Goal: Task Accomplishment & Management: Manage account settings

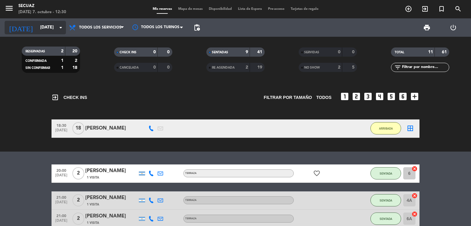
click at [56, 27] on input "[DATE]" at bounding box center [66, 27] width 58 height 11
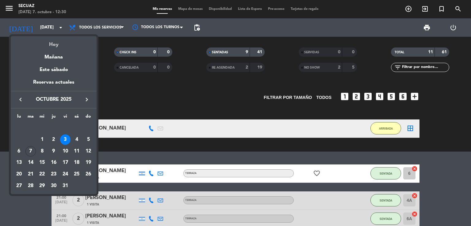
click at [55, 47] on div "Hoy" at bounding box center [54, 42] width 86 height 13
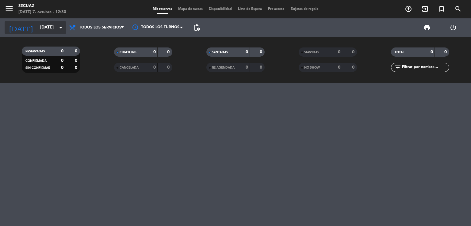
click at [58, 27] on icon "arrow_drop_down" at bounding box center [60, 27] width 7 height 7
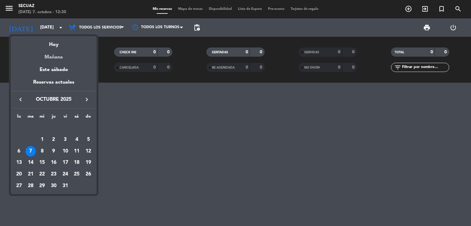
click at [55, 55] on div "Mañana" at bounding box center [54, 55] width 86 height 13
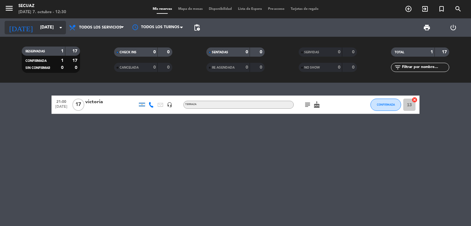
click at [52, 27] on input "[DATE]" at bounding box center [66, 27] width 58 height 11
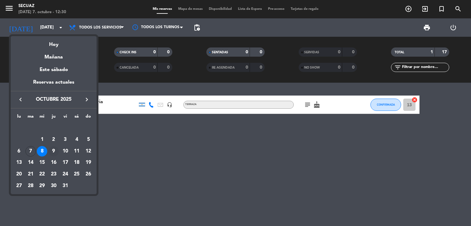
click at [53, 152] on div "9" at bounding box center [53, 151] width 10 height 10
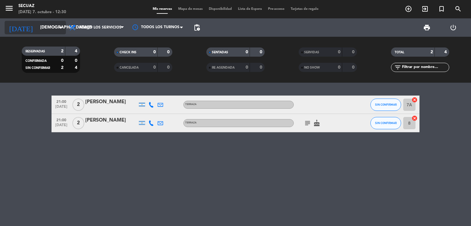
click at [58, 26] on icon "arrow_drop_down" at bounding box center [60, 27] width 7 height 7
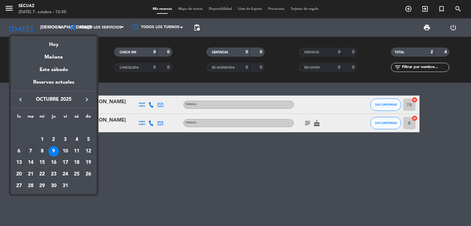
click at [66, 153] on div "10" at bounding box center [65, 151] width 10 height 10
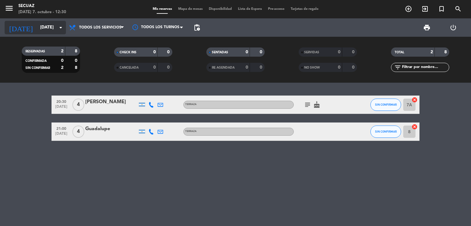
click at [55, 27] on input "[DATE]" at bounding box center [66, 27] width 58 height 11
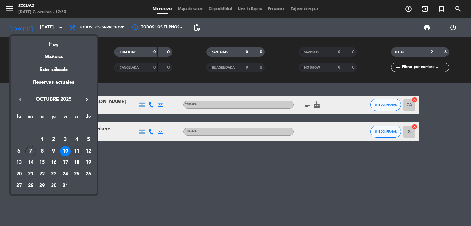
click at [77, 151] on div "11" at bounding box center [76, 151] width 10 height 10
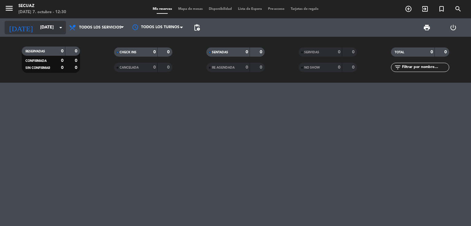
click at [59, 29] on icon "arrow_drop_down" at bounding box center [60, 27] width 7 height 7
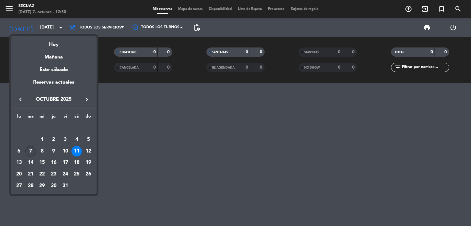
click at [29, 151] on div "7" at bounding box center [30, 151] width 10 height 10
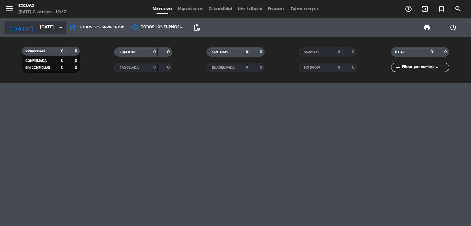
click at [57, 29] on icon "arrow_drop_down" at bounding box center [60, 27] width 7 height 7
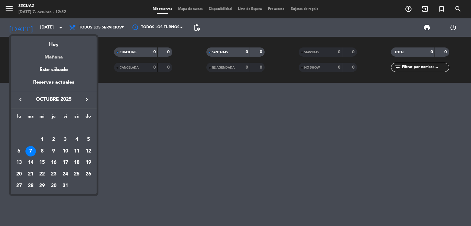
click at [60, 59] on div "Mañana" at bounding box center [54, 55] width 86 height 13
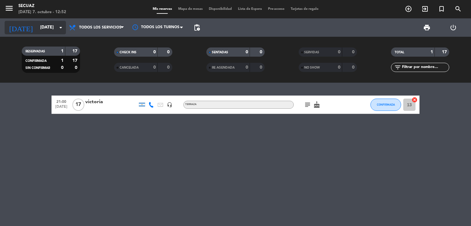
click at [56, 27] on input "[DATE]" at bounding box center [66, 27] width 58 height 11
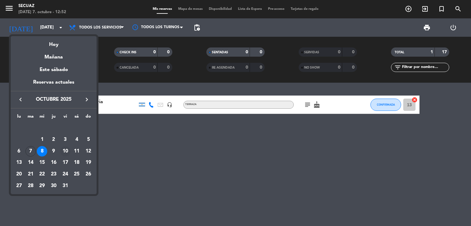
click at [65, 152] on div "10" at bounding box center [65, 151] width 10 height 10
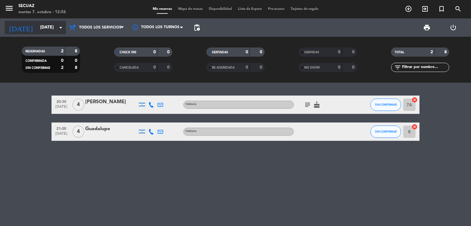
click at [53, 29] on input "[DATE]" at bounding box center [66, 27] width 58 height 11
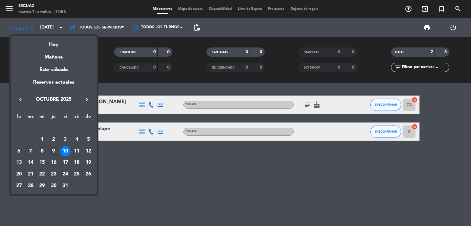
click at [53, 152] on div "9" at bounding box center [53, 151] width 10 height 10
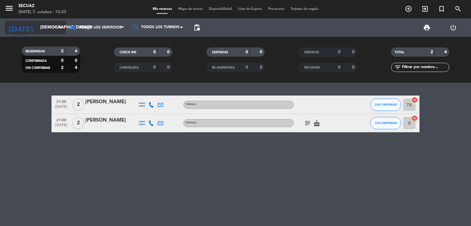
click at [56, 26] on input "[DEMOGRAPHIC_DATA][DATE]" at bounding box center [66, 27] width 58 height 11
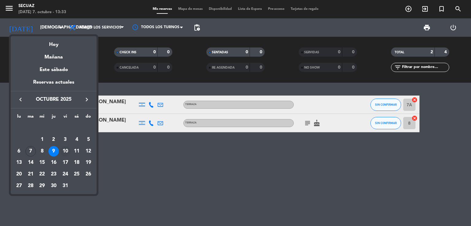
click at [65, 150] on div "10" at bounding box center [65, 151] width 10 height 10
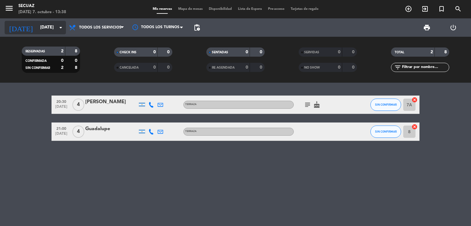
click at [59, 28] on icon "arrow_drop_down" at bounding box center [60, 27] width 7 height 7
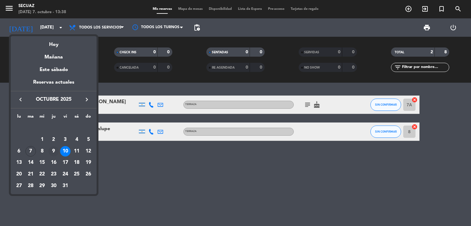
click at [52, 151] on div "9" at bounding box center [53, 151] width 10 height 10
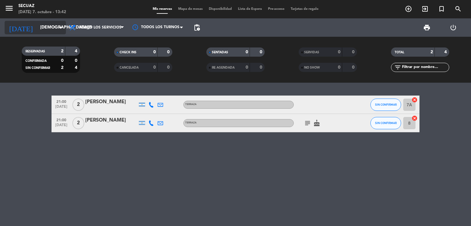
click at [54, 29] on input "[DEMOGRAPHIC_DATA][DATE]" at bounding box center [66, 27] width 58 height 11
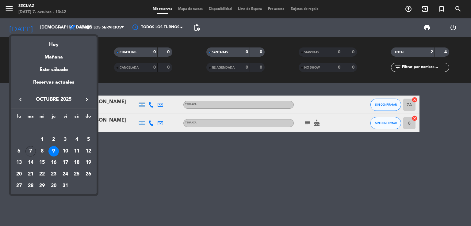
click at [44, 153] on div "8" at bounding box center [42, 151] width 10 height 10
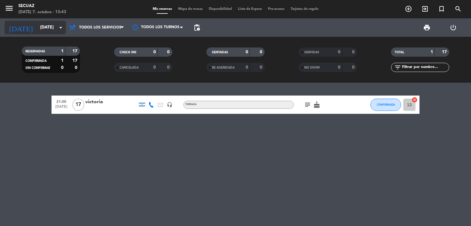
click at [58, 28] on icon "arrow_drop_down" at bounding box center [60, 27] width 7 height 7
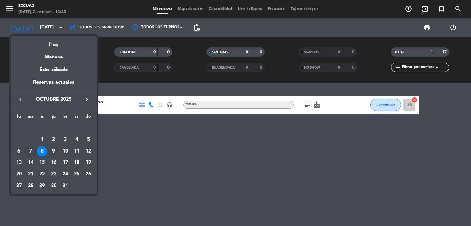
click at [57, 151] on div "9" at bounding box center [53, 151] width 10 height 10
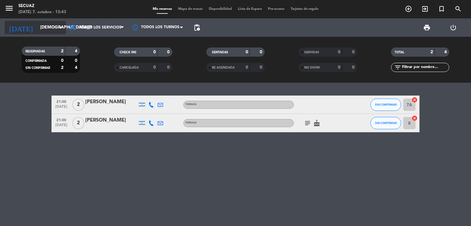
click at [60, 29] on icon "arrow_drop_down" at bounding box center [60, 27] width 7 height 7
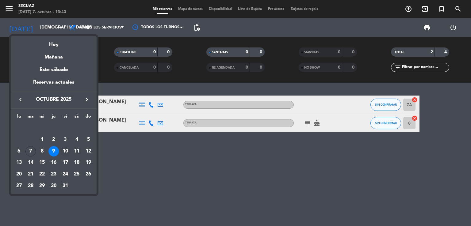
click at [63, 154] on div "10" at bounding box center [65, 151] width 10 height 10
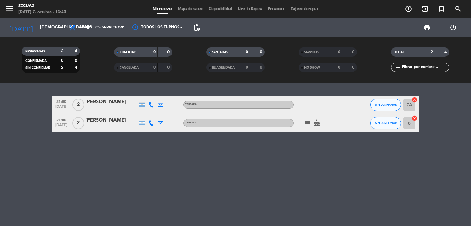
type input "[DATE]"
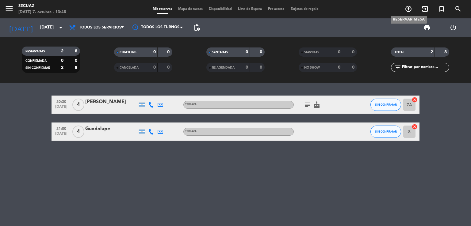
click at [410, 10] on icon "add_circle_outline" at bounding box center [408, 8] width 7 height 7
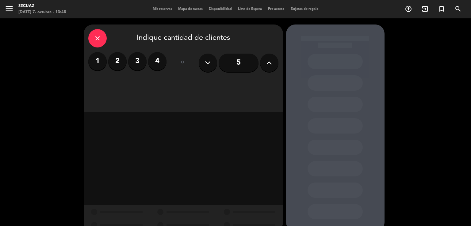
click at [274, 65] on button at bounding box center [269, 63] width 18 height 18
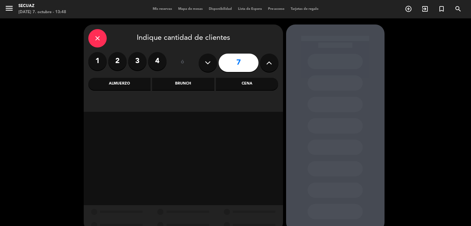
click at [274, 65] on button at bounding box center [269, 63] width 18 height 18
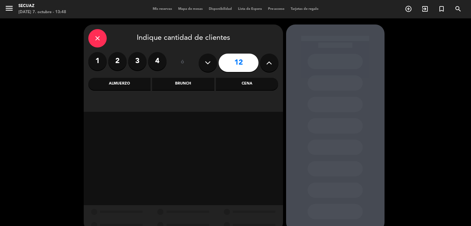
click at [273, 65] on button at bounding box center [269, 63] width 18 height 18
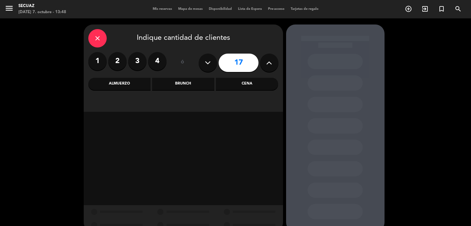
click at [273, 65] on button at bounding box center [269, 63] width 18 height 18
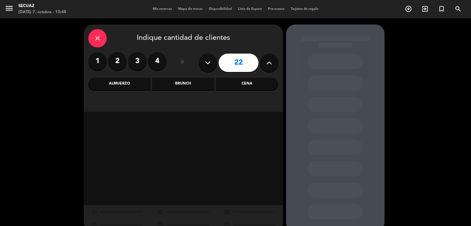
click at [273, 65] on button at bounding box center [269, 63] width 18 height 18
type input "23"
click at [273, 65] on button at bounding box center [269, 63] width 18 height 18
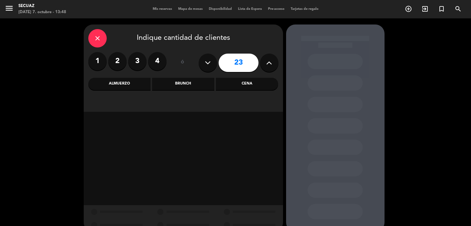
click at [273, 65] on button at bounding box center [269, 63] width 18 height 18
click at [98, 40] on icon "close" at bounding box center [97, 38] width 7 height 7
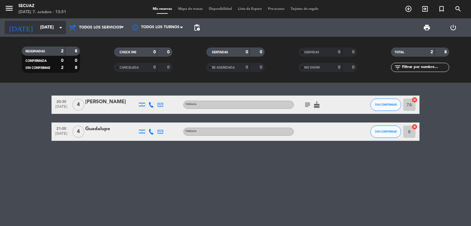
click at [49, 24] on input "[DATE]" at bounding box center [66, 27] width 58 height 11
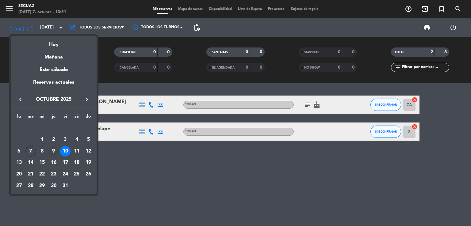
click at [53, 153] on div "9" at bounding box center [53, 151] width 10 height 10
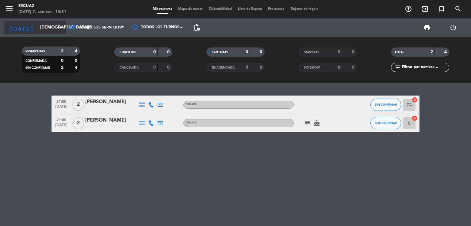
click at [61, 27] on icon "arrow_drop_down" at bounding box center [60, 27] width 7 height 7
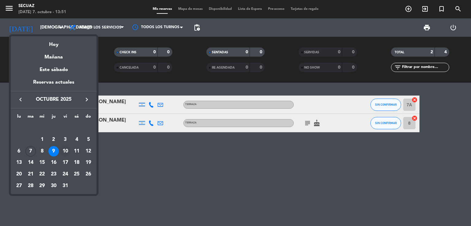
click at [63, 152] on div "10" at bounding box center [65, 151] width 10 height 10
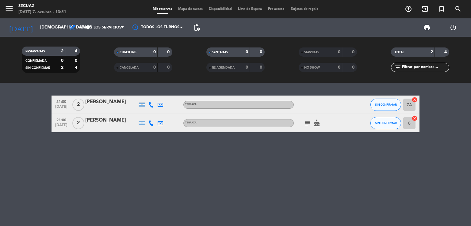
type input "[DATE]"
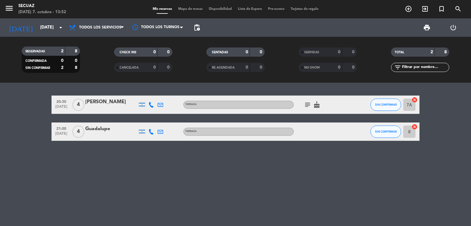
click at [202, 106] on div "TERRAZA" at bounding box center [238, 105] width 110 height 8
click at [247, 118] on div "Menú:" at bounding box center [239, 116] width 27 height 6
click at [118, 105] on div "[PERSON_NAME]" at bounding box center [111, 102] width 52 height 8
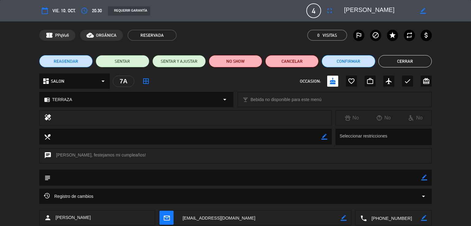
click at [227, 100] on icon "arrow_drop_down" at bounding box center [224, 99] width 7 height 7
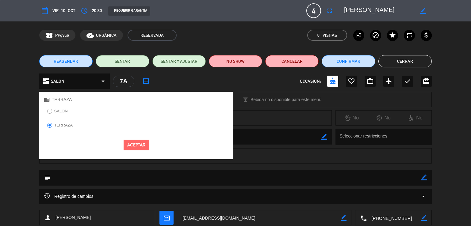
click at [49, 112] on input "SALON" at bounding box center [49, 111] width 4 height 4
radio input "true"
click at [135, 146] on button "Aceptar" at bounding box center [136, 145] width 25 height 11
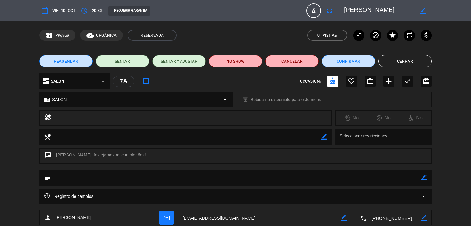
click at [422, 64] on button "Cerrar" at bounding box center [404, 61] width 53 height 12
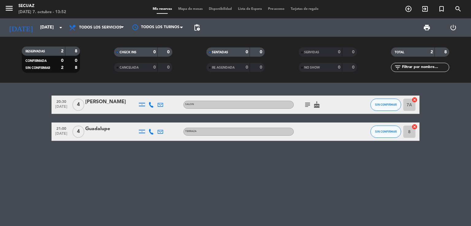
click at [241, 134] on div "TERRAZA" at bounding box center [238, 132] width 110 height 8
click at [105, 131] on div "Guadalupe" at bounding box center [111, 129] width 52 height 8
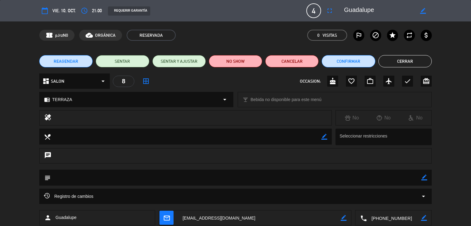
click at [225, 102] on icon "arrow_drop_down" at bounding box center [224, 99] width 7 height 7
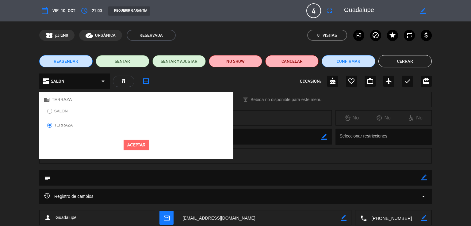
click at [52, 110] on label "SALON" at bounding box center [57, 112] width 27 height 10
click at [136, 146] on button "Aceptar" at bounding box center [136, 145] width 25 height 11
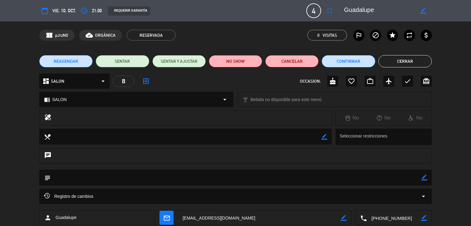
click at [399, 58] on button "Cerrar" at bounding box center [404, 61] width 53 height 12
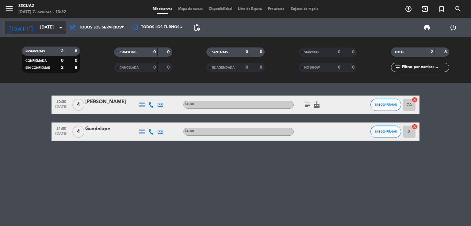
click at [48, 29] on input "[DATE]" at bounding box center [66, 27] width 58 height 11
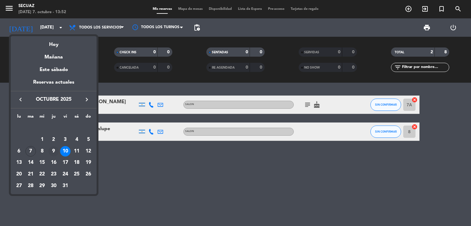
click at [56, 154] on div "9" at bounding box center [53, 151] width 10 height 10
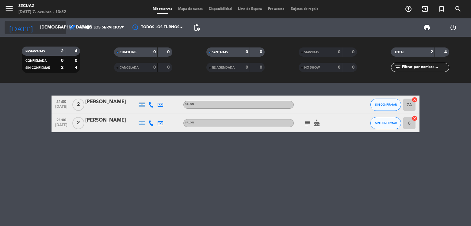
click at [58, 26] on icon "arrow_drop_down" at bounding box center [60, 27] width 7 height 7
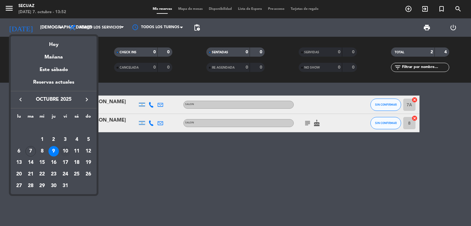
click at [66, 151] on div "10" at bounding box center [65, 151] width 10 height 10
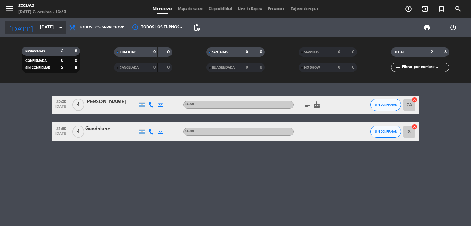
click at [56, 28] on input "[DATE]" at bounding box center [66, 27] width 58 height 11
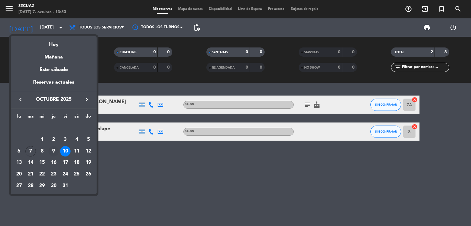
click at [51, 153] on div "9" at bounding box center [53, 151] width 10 height 10
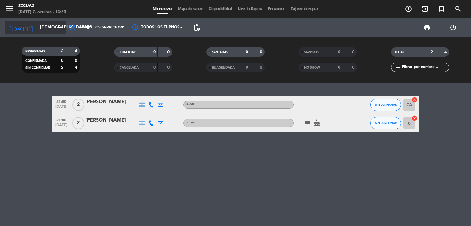
click at [60, 28] on icon "arrow_drop_down" at bounding box center [60, 27] width 7 height 7
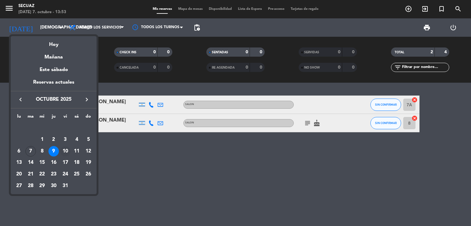
click at [66, 155] on div "10" at bounding box center [65, 151] width 10 height 10
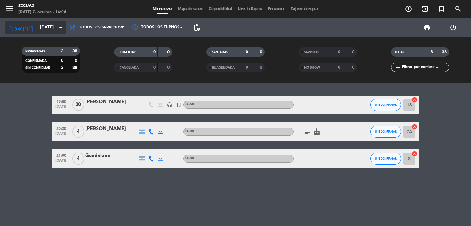
click at [59, 28] on icon "arrow_drop_down" at bounding box center [60, 27] width 7 height 7
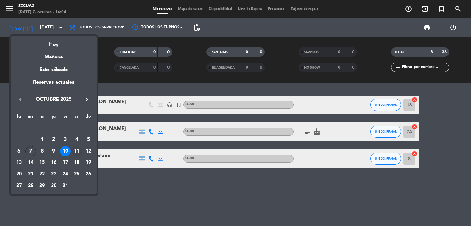
click at [75, 152] on div "11" at bounding box center [76, 151] width 10 height 10
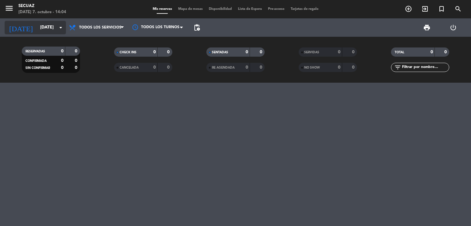
click at [58, 27] on icon "arrow_drop_down" at bounding box center [60, 27] width 7 height 7
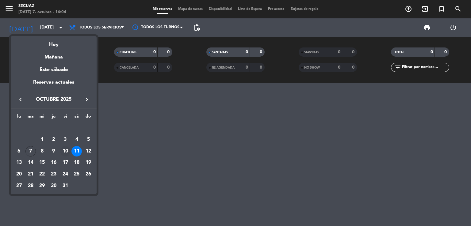
click at [65, 149] on div "10" at bounding box center [65, 151] width 10 height 10
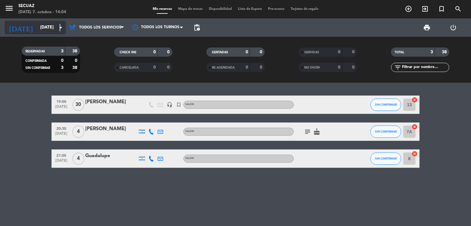
click at [60, 28] on icon "arrow_drop_down" at bounding box center [60, 27] width 7 height 7
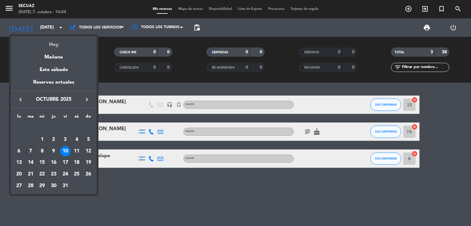
click at [55, 46] on div "Hoy" at bounding box center [54, 42] width 86 height 13
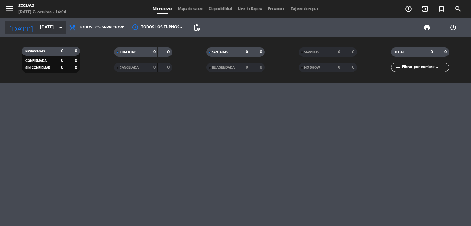
click at [61, 29] on icon "arrow_drop_down" at bounding box center [60, 27] width 7 height 7
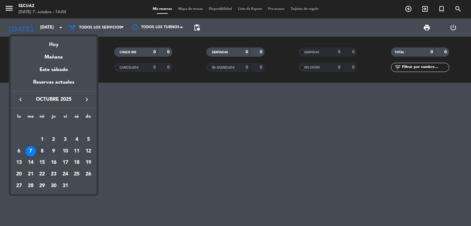
click at [43, 151] on div "8" at bounding box center [42, 151] width 10 height 10
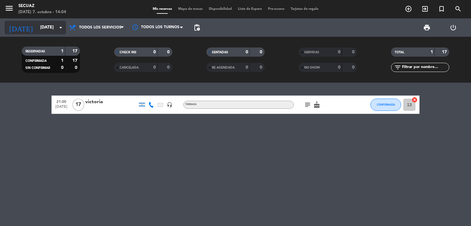
click at [47, 32] on input "[DATE]" at bounding box center [66, 27] width 58 height 11
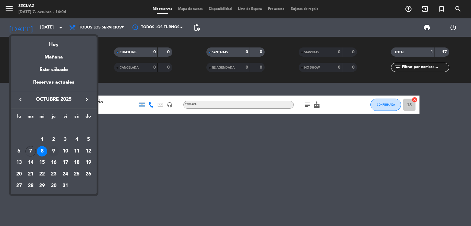
click at [52, 151] on div "9" at bounding box center [53, 151] width 10 height 10
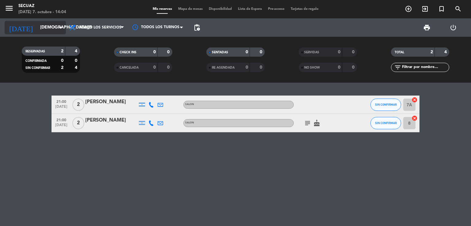
click at [56, 29] on input "[DEMOGRAPHIC_DATA][DATE]" at bounding box center [66, 27] width 58 height 11
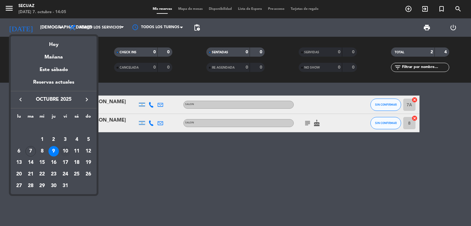
click at [65, 152] on div "10" at bounding box center [65, 151] width 10 height 10
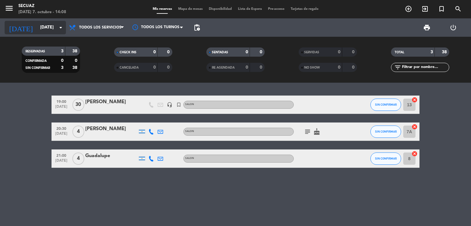
click at [37, 27] on input "[DATE]" at bounding box center [66, 27] width 58 height 11
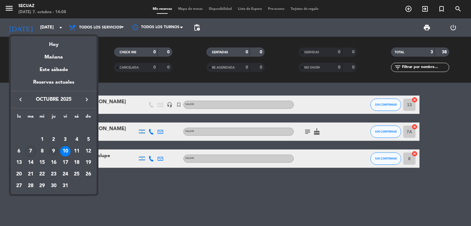
click at [54, 151] on div "9" at bounding box center [53, 151] width 10 height 10
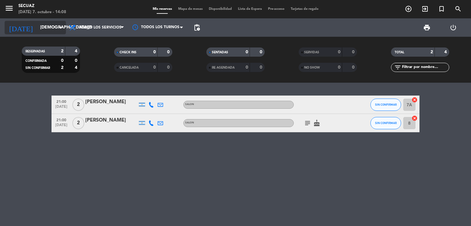
click at [59, 27] on icon "arrow_drop_down" at bounding box center [60, 27] width 7 height 7
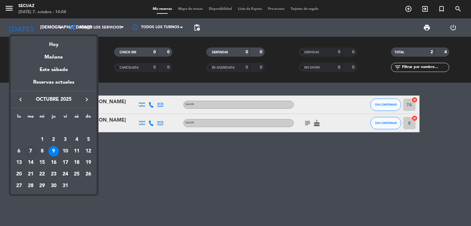
click at [87, 100] on icon "keyboard_arrow_right" at bounding box center [86, 99] width 7 height 7
click at [67, 136] on div "7" at bounding box center [65, 140] width 10 height 10
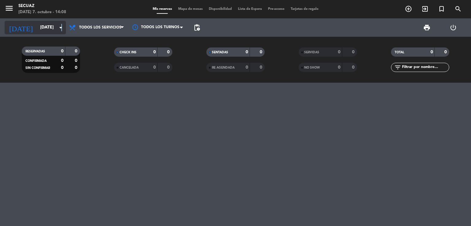
drag, startPoint x: 62, startPoint y: 26, endPoint x: 61, endPoint y: 29, distance: 3.4
click at [61, 29] on icon "arrow_drop_down" at bounding box center [60, 27] width 7 height 7
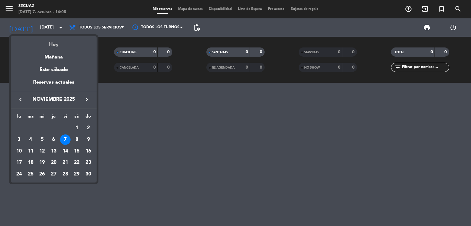
click at [56, 45] on div "Hoy" at bounding box center [54, 42] width 86 height 13
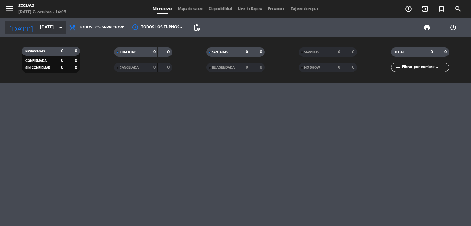
click at [55, 26] on input "[DATE]" at bounding box center [66, 27] width 58 height 11
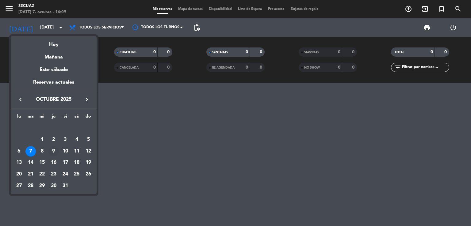
click at [51, 151] on div "9" at bounding box center [53, 151] width 10 height 10
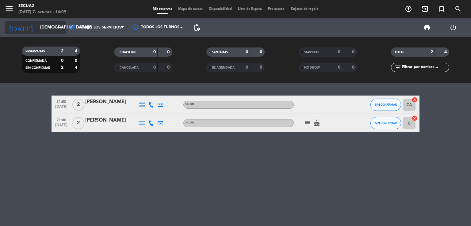
click at [56, 28] on input "[DEMOGRAPHIC_DATA][DATE]" at bounding box center [66, 27] width 58 height 11
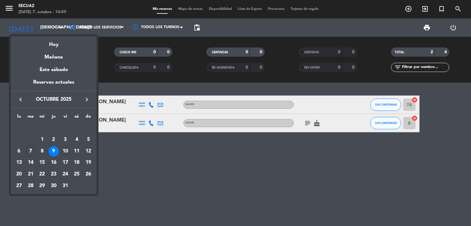
click at [65, 152] on div "10" at bounding box center [65, 151] width 10 height 10
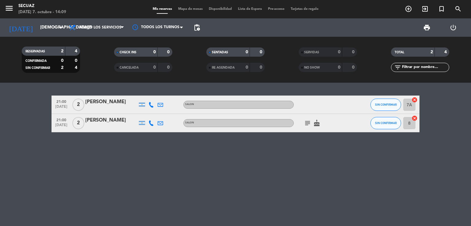
type input "[DATE]"
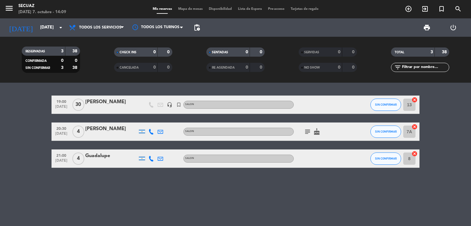
click at [94, 102] on div "[PERSON_NAME]" at bounding box center [111, 102] width 52 height 8
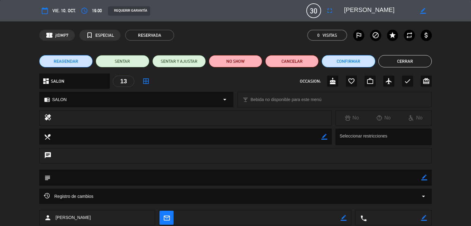
click at [422, 11] on icon "border_color" at bounding box center [423, 11] width 6 height 6
click at [424, 11] on icon at bounding box center [423, 11] width 6 height 6
click at [333, 82] on icon "cake" at bounding box center [332, 81] width 7 height 7
click at [60, 12] on span "vie. 10, oct." at bounding box center [63, 10] width 23 height 7
click at [48, 8] on icon "calendar_today" at bounding box center [44, 10] width 7 height 7
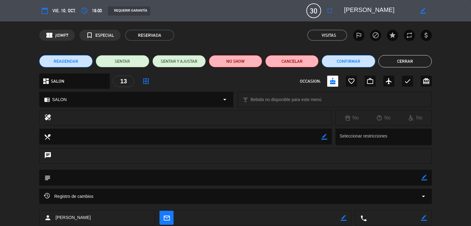
click at [71, 12] on span "vie. 10, oct." at bounding box center [63, 10] width 23 height 7
click at [85, 9] on icon "access_time" at bounding box center [84, 10] width 7 height 7
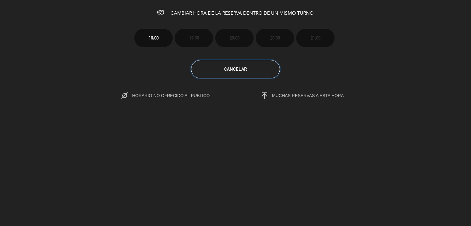
click at [247, 69] on button "Cancelar" at bounding box center [235, 69] width 89 height 18
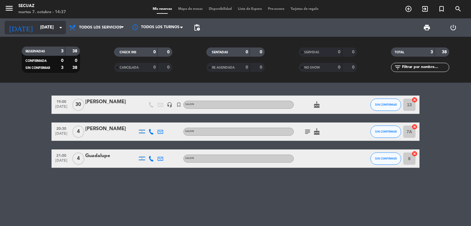
click at [55, 26] on input "[DATE]" at bounding box center [66, 27] width 58 height 11
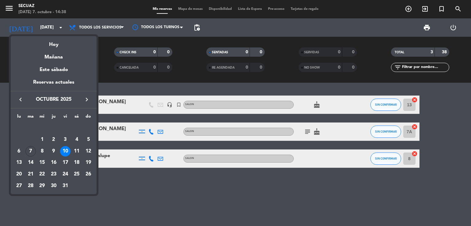
click at [128, 104] on div at bounding box center [235, 113] width 471 height 226
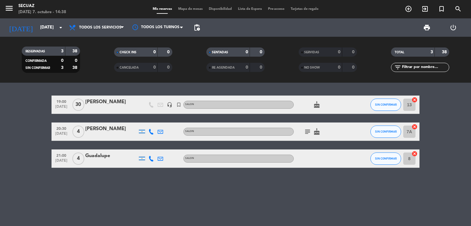
click at [107, 107] on div at bounding box center [111, 108] width 52 height 5
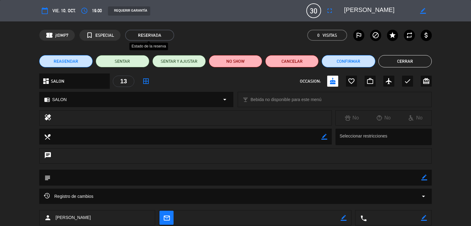
click at [148, 34] on span "RESERVADA" at bounding box center [149, 35] width 49 height 11
click at [397, 61] on button "Cerrar" at bounding box center [404, 61] width 53 height 12
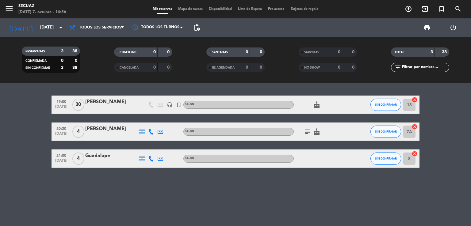
click at [414, 100] on icon "cancel" at bounding box center [415, 100] width 6 height 6
click at [93, 104] on div "[PERSON_NAME]" at bounding box center [111, 102] width 52 height 8
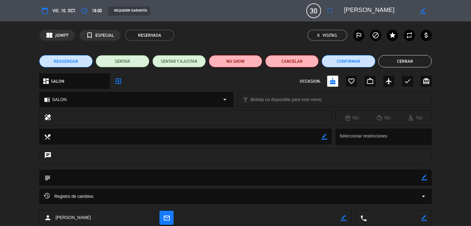
click at [64, 61] on span "REAGENDAR" at bounding box center [66, 61] width 25 height 6
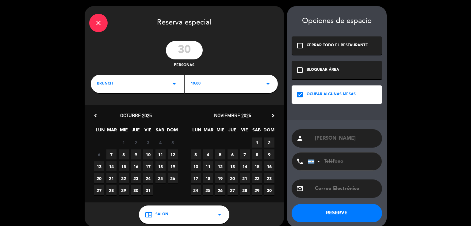
click at [245, 155] on span "7" at bounding box center [245, 155] width 10 height 10
click at [221, 214] on icon "arrow_drop_down" at bounding box center [219, 214] width 7 height 7
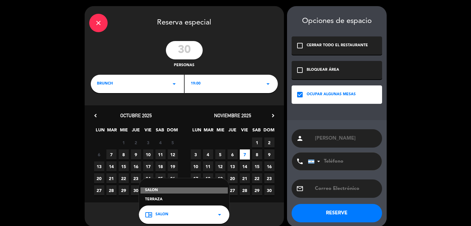
click at [203, 200] on div "TERRAZA" at bounding box center [184, 200] width 78 height 6
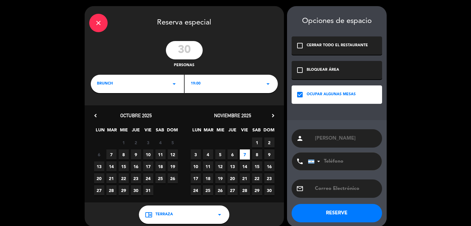
click at [320, 67] on div "check_box_outline_blank BLOQUEAR ÁREA" at bounding box center [337, 70] width 90 height 18
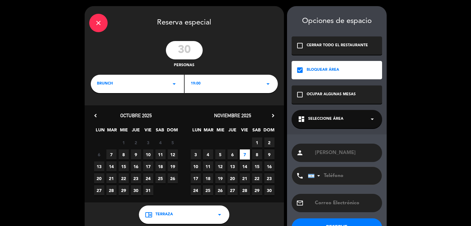
scroll to position [22, 0]
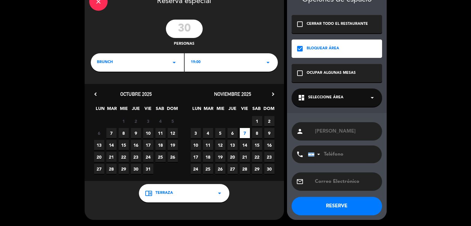
click at [360, 208] on button "RESERVE" at bounding box center [337, 206] width 90 height 18
click at [374, 97] on icon "arrow_drop_down" at bounding box center [371, 97] width 7 height 7
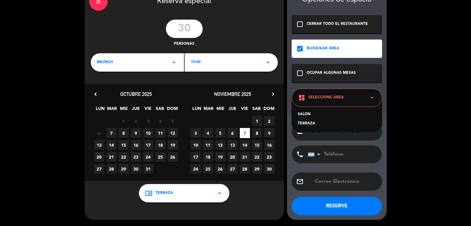
click at [309, 123] on div "TERRAZA" at bounding box center [337, 124] width 78 height 6
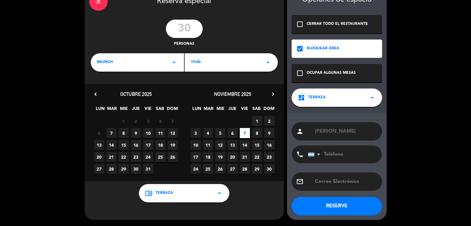
click at [339, 209] on button "RESERVE" at bounding box center [337, 206] width 90 height 18
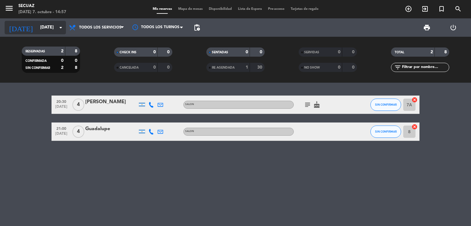
click at [54, 30] on input "[DATE]" at bounding box center [66, 27] width 58 height 11
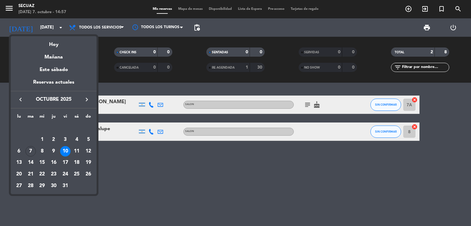
click at [89, 99] on icon "keyboard_arrow_right" at bounding box center [86, 99] width 7 height 7
click at [66, 139] on div "7" at bounding box center [65, 140] width 10 height 10
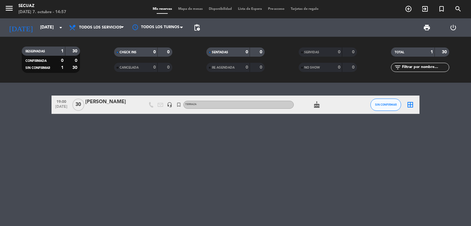
click at [169, 105] on icon "headset_mic" at bounding box center [170, 105] width 6 height 6
click at [179, 104] on icon "turned_in_not" at bounding box center [179, 105] width 6 height 6
click at [57, 29] on icon "arrow_drop_down" at bounding box center [60, 27] width 7 height 7
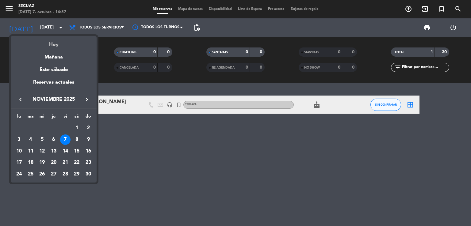
click at [54, 43] on div "Hoy" at bounding box center [54, 42] width 86 height 13
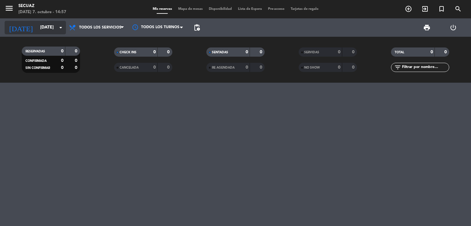
click at [61, 27] on icon "arrow_drop_down" at bounding box center [60, 27] width 7 height 7
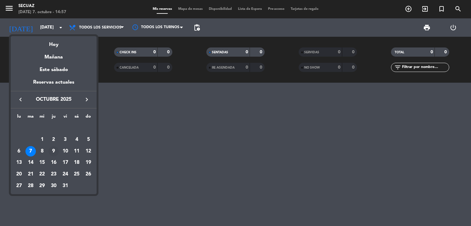
click at [52, 150] on div "9" at bounding box center [53, 151] width 10 height 10
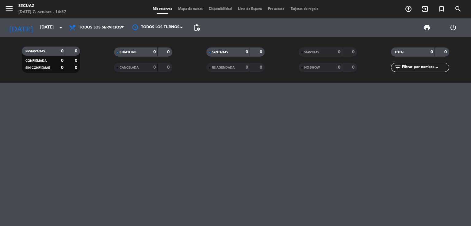
type input "[DEMOGRAPHIC_DATA][DATE]"
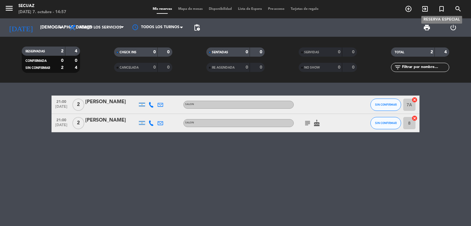
click at [442, 8] on icon "turned_in_not" at bounding box center [441, 8] width 7 height 7
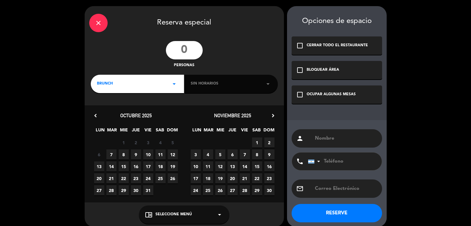
click at [197, 52] on input "number" at bounding box center [184, 50] width 37 height 18
type input "30"
click at [175, 80] on icon "arrow_drop_down" at bounding box center [174, 83] width 7 height 7
click at [99, 118] on div "Cena" at bounding box center [137, 119] width 81 height 6
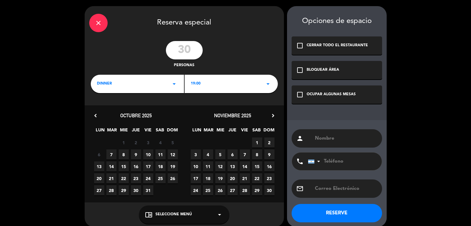
click at [269, 83] on icon "arrow_drop_down" at bounding box center [267, 83] width 7 height 7
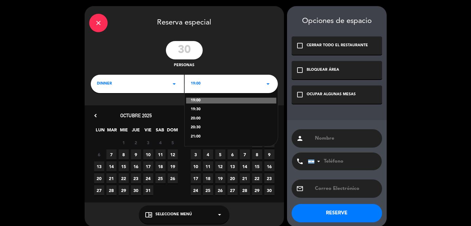
click at [203, 118] on div "20:00" at bounding box center [231, 119] width 81 height 6
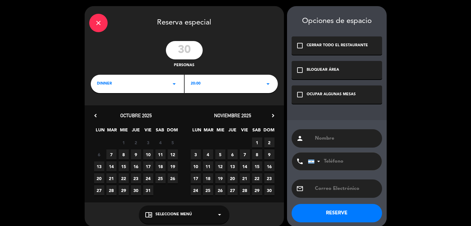
click at [136, 153] on span "9" at bounding box center [136, 155] width 10 height 10
click at [219, 214] on icon "arrow_drop_down" at bounding box center [219, 214] width 7 height 7
click at [157, 199] on div "TERRAZA" at bounding box center [184, 200] width 78 height 6
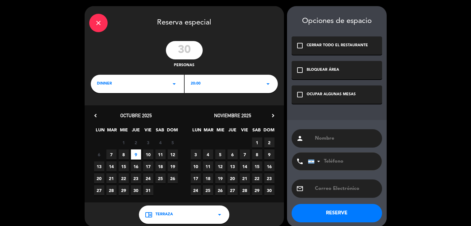
click at [298, 70] on icon "check_box_outline_blank" at bounding box center [299, 70] width 7 height 7
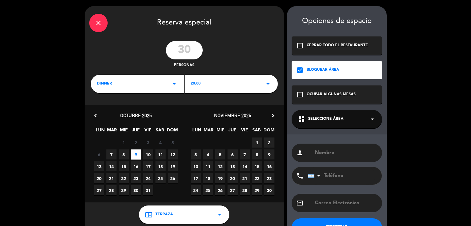
click at [369, 118] on icon "arrow_drop_down" at bounding box center [372, 119] width 7 height 7
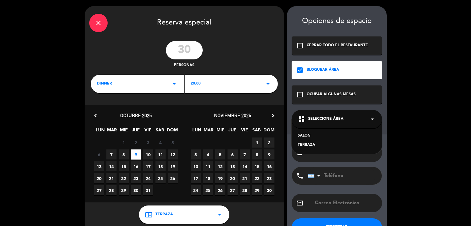
click at [305, 144] on div "TERRAZA" at bounding box center [337, 145] width 78 height 6
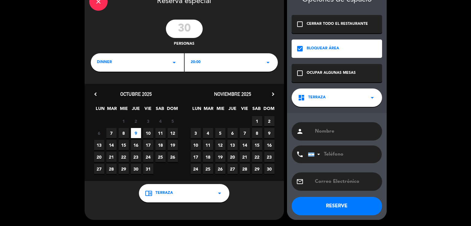
click at [342, 131] on input "text" at bounding box center [345, 131] width 63 height 9
type input "h"
type input "HECTOR Y PAULA"
click at [343, 152] on input "tel" at bounding box center [341, 155] width 67 height 18
click at [340, 155] on input "tel" at bounding box center [341, 155] width 67 height 18
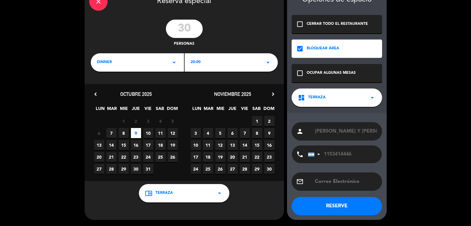
type input "1153414446"
click at [362, 207] on button "RESERVE" at bounding box center [337, 206] width 90 height 18
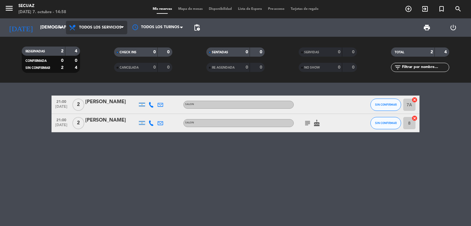
click at [120, 26] on span "Todos los servicios" at bounding box center [100, 27] width 42 height 4
click at [94, 42] on div "menu secuaz martes 7. octubre - 14:58 Mis reservas Mapa de mesas Disponibilidad…" at bounding box center [235, 41] width 471 height 83
click at [120, 29] on span "Todos los servicios" at bounding box center [100, 27] width 42 height 4
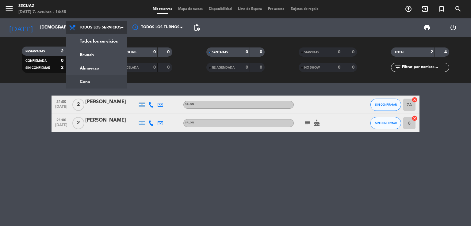
click at [90, 84] on ng-component "menu secuaz martes 7. octubre - 14:58 Mis reservas Mapa de mesas Disponibilidad…" at bounding box center [235, 113] width 471 height 226
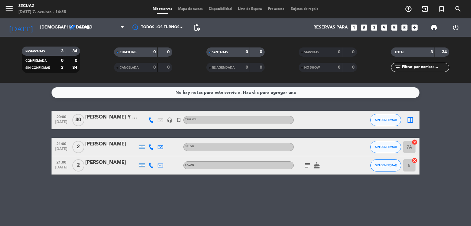
click at [171, 121] on icon "headset_mic" at bounding box center [170, 120] width 6 height 6
click at [178, 119] on icon "turned_in_not" at bounding box center [179, 120] width 6 height 6
click at [459, 115] on bookings-row "20:00 oct. 9 30 HECTOR Y PAULA headset_mic turned_in_not Reserva especial TERRA…" at bounding box center [235, 143] width 471 height 64
click at [55, 28] on input "[DEMOGRAPHIC_DATA][DATE]" at bounding box center [66, 27] width 58 height 11
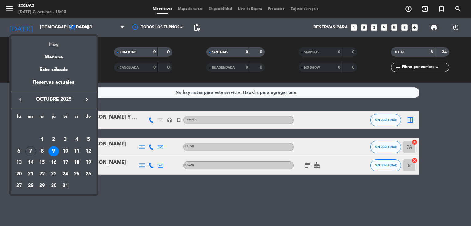
click at [54, 44] on div "Hoy" at bounding box center [54, 42] width 86 height 13
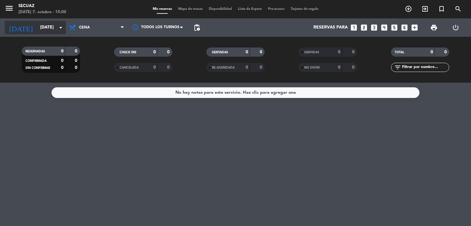
click at [53, 27] on input "[DATE]" at bounding box center [66, 27] width 58 height 11
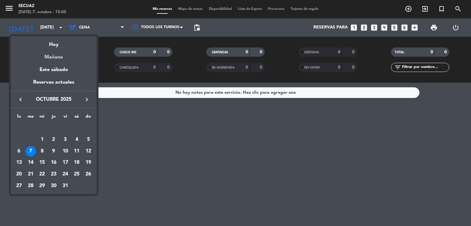
click at [56, 53] on div "Mañana" at bounding box center [54, 55] width 86 height 13
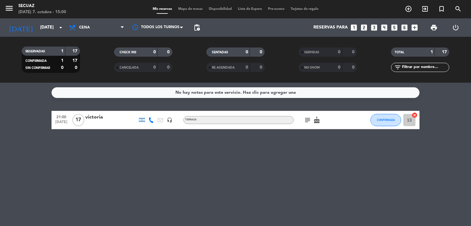
click at [169, 120] on icon "headset_mic" at bounding box center [170, 120] width 6 height 6
click at [180, 165] on div "No hay notas para este servicio. Haz clic para agregar una 21:00 oct. 8 17 vict…" at bounding box center [235, 155] width 471 height 144
click at [56, 26] on input "[DATE]" at bounding box center [66, 27] width 58 height 11
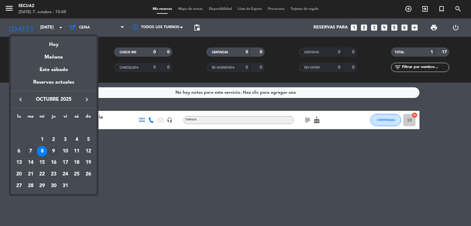
click at [57, 150] on div "9" at bounding box center [53, 151] width 10 height 10
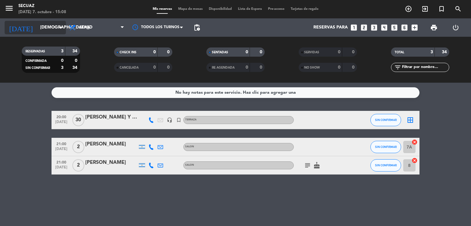
click at [56, 25] on input "[DEMOGRAPHIC_DATA][DATE]" at bounding box center [66, 27] width 58 height 11
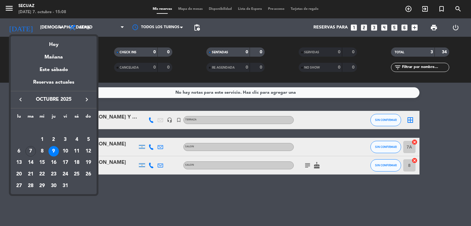
click at [87, 99] on icon "keyboard_arrow_right" at bounding box center [86, 99] width 7 height 7
click at [63, 141] on div "7" at bounding box center [65, 140] width 10 height 10
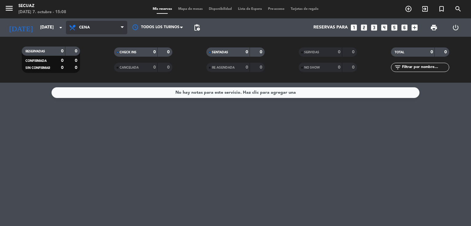
click at [117, 24] on span "Cena" at bounding box center [96, 27] width 61 height 13
click at [103, 53] on div "menu secuaz martes 7. octubre - 15:08 Mis reservas Mapa de mesas Disponibilidad…" at bounding box center [235, 41] width 471 height 83
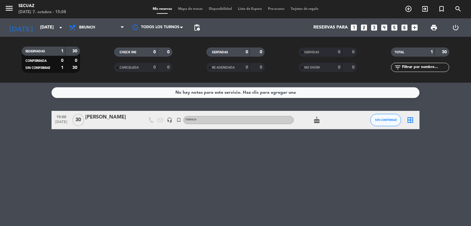
click at [109, 117] on div "[PERSON_NAME]" at bounding box center [111, 117] width 52 height 8
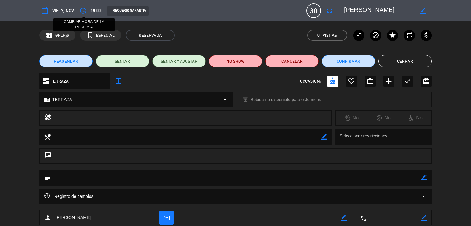
click at [85, 11] on icon "access_time" at bounding box center [82, 10] width 7 height 7
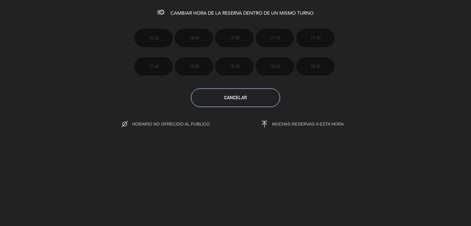
click at [258, 99] on button "Cancelar" at bounding box center [235, 98] width 89 height 18
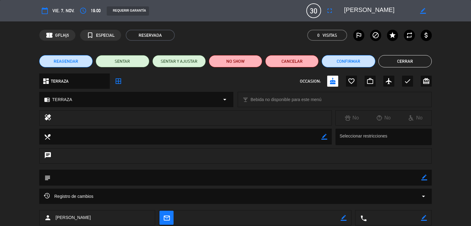
click at [59, 63] on span "REAGENDAR" at bounding box center [66, 61] width 25 height 6
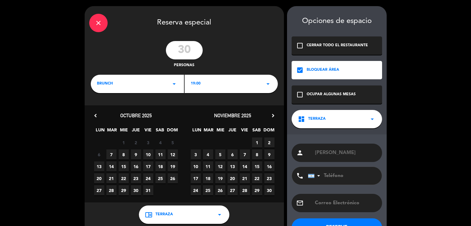
click at [174, 84] on icon "arrow_drop_down" at bounding box center [174, 83] width 7 height 7
click at [103, 118] on div "Cena" at bounding box center [137, 119] width 81 height 6
click at [267, 81] on icon "arrow_drop_down" at bounding box center [267, 83] width 7 height 7
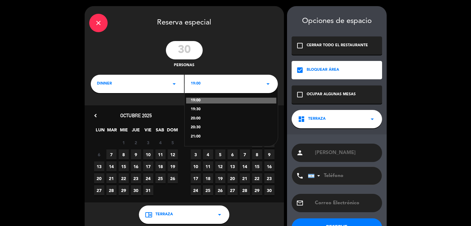
click at [197, 126] on div "20:30" at bounding box center [231, 128] width 81 height 6
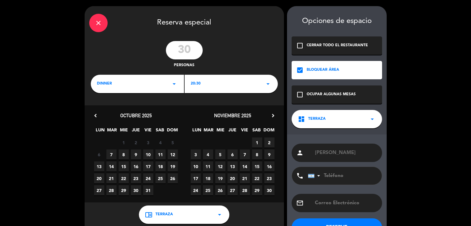
click at [266, 85] on icon "arrow_drop_down" at bounding box center [267, 83] width 7 height 7
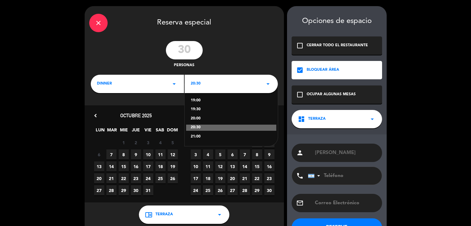
click at [197, 118] on div "20:00" at bounding box center [231, 119] width 81 height 6
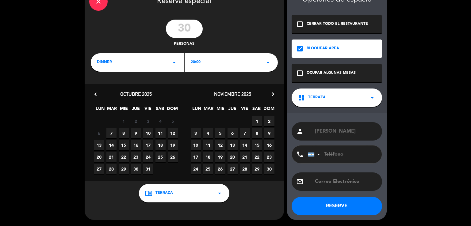
click at [345, 209] on button "RESERVE" at bounding box center [337, 206] width 90 height 18
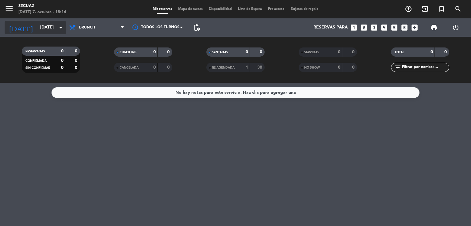
click at [57, 29] on icon "arrow_drop_down" at bounding box center [60, 27] width 7 height 7
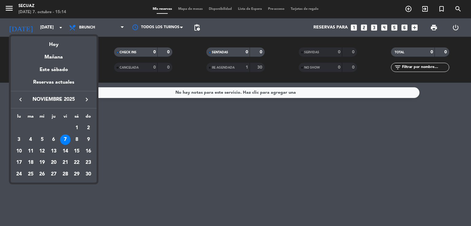
click at [64, 141] on div "7" at bounding box center [65, 140] width 10 height 10
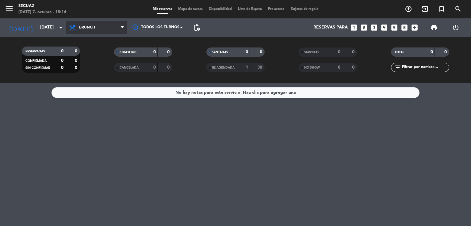
click at [119, 27] on span "Brunch" at bounding box center [96, 27] width 61 height 13
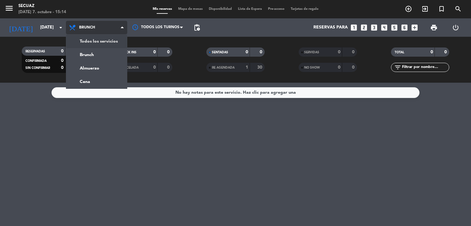
click at [105, 39] on div "menu secuaz martes 7. octubre - 15:14 Mis reservas Mapa de mesas Disponibilidad…" at bounding box center [235, 41] width 471 height 83
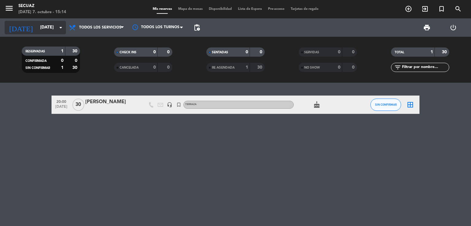
click at [54, 26] on input "[DATE]" at bounding box center [66, 27] width 58 height 11
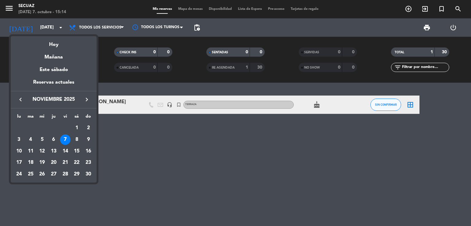
click at [23, 100] on icon "keyboard_arrow_left" at bounding box center [20, 99] width 7 height 7
click at [53, 150] on div "9" at bounding box center [53, 151] width 10 height 10
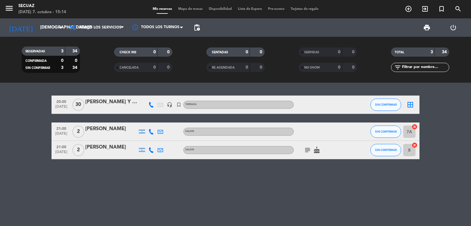
click at [169, 105] on icon "headset_mic" at bounding box center [170, 105] width 6 height 6
click at [329, 211] on div "20:00 oct. 9 30 HECTOR Y PAULA headset_mic Secuaz General turned_in_not TERRAZA…" at bounding box center [235, 155] width 471 height 144
click at [53, 23] on input "[DEMOGRAPHIC_DATA][DATE]" at bounding box center [66, 27] width 58 height 11
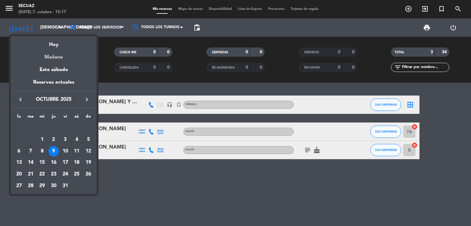
click at [52, 56] on div "Mañana" at bounding box center [54, 55] width 86 height 13
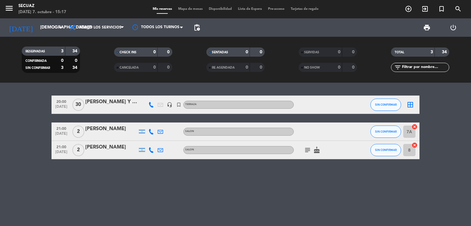
type input "[DATE]"
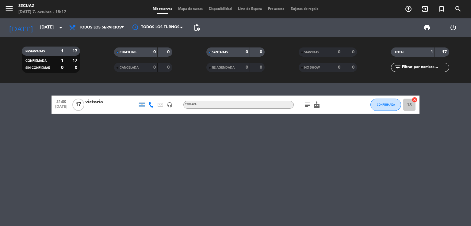
click at [168, 105] on icon "headset_mic" at bounding box center [170, 105] width 6 height 6
click at [169, 104] on icon "headset_mic" at bounding box center [170, 105] width 6 height 6
click at [168, 104] on icon "headset_mic" at bounding box center [170, 105] width 6 height 6
